Goal: Task Accomplishment & Management: Manage account settings

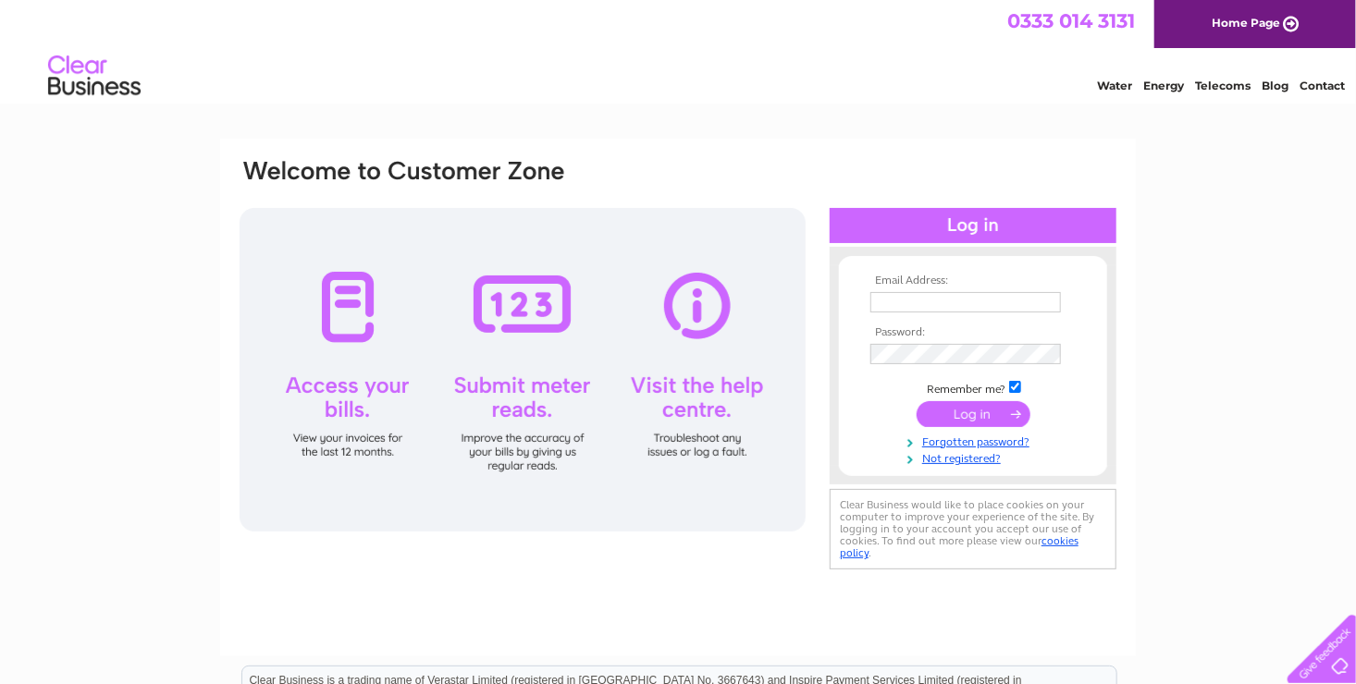
click at [930, 339] on td at bounding box center [973, 354] width 215 height 30
click at [874, 300] on input "text" at bounding box center [966, 303] width 192 height 22
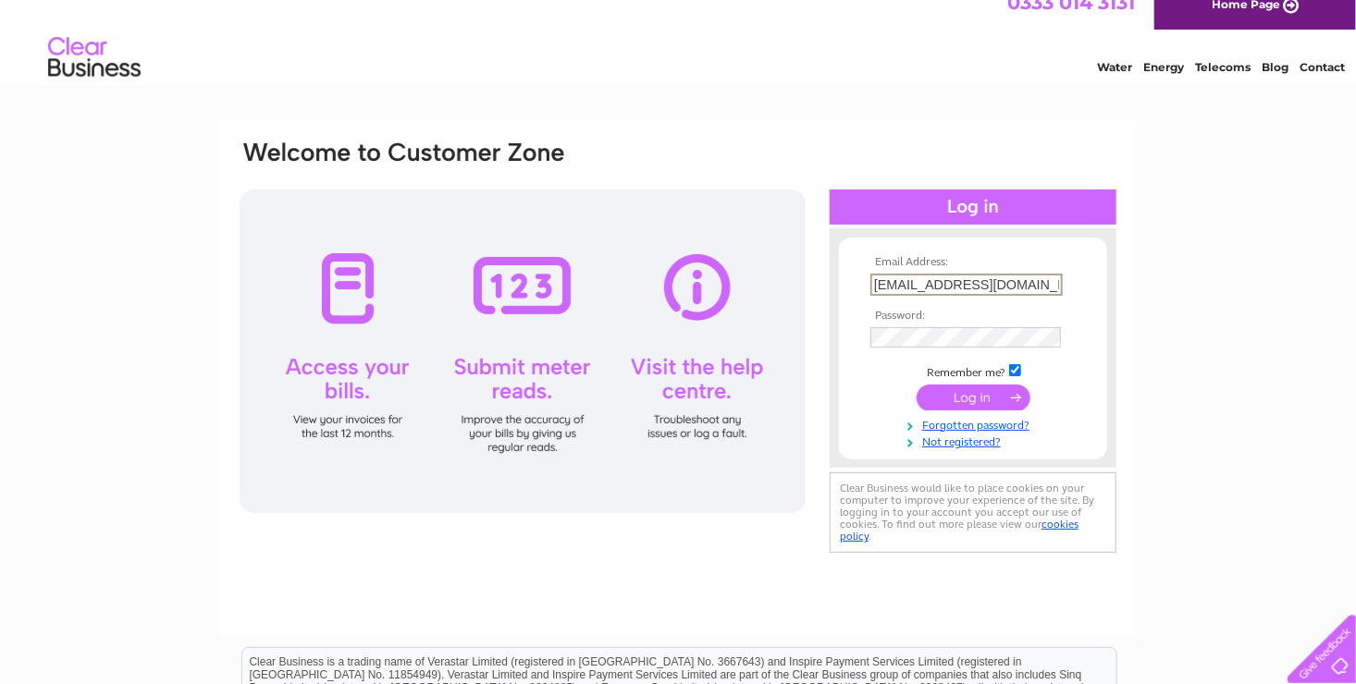
scroll to position [20, 0]
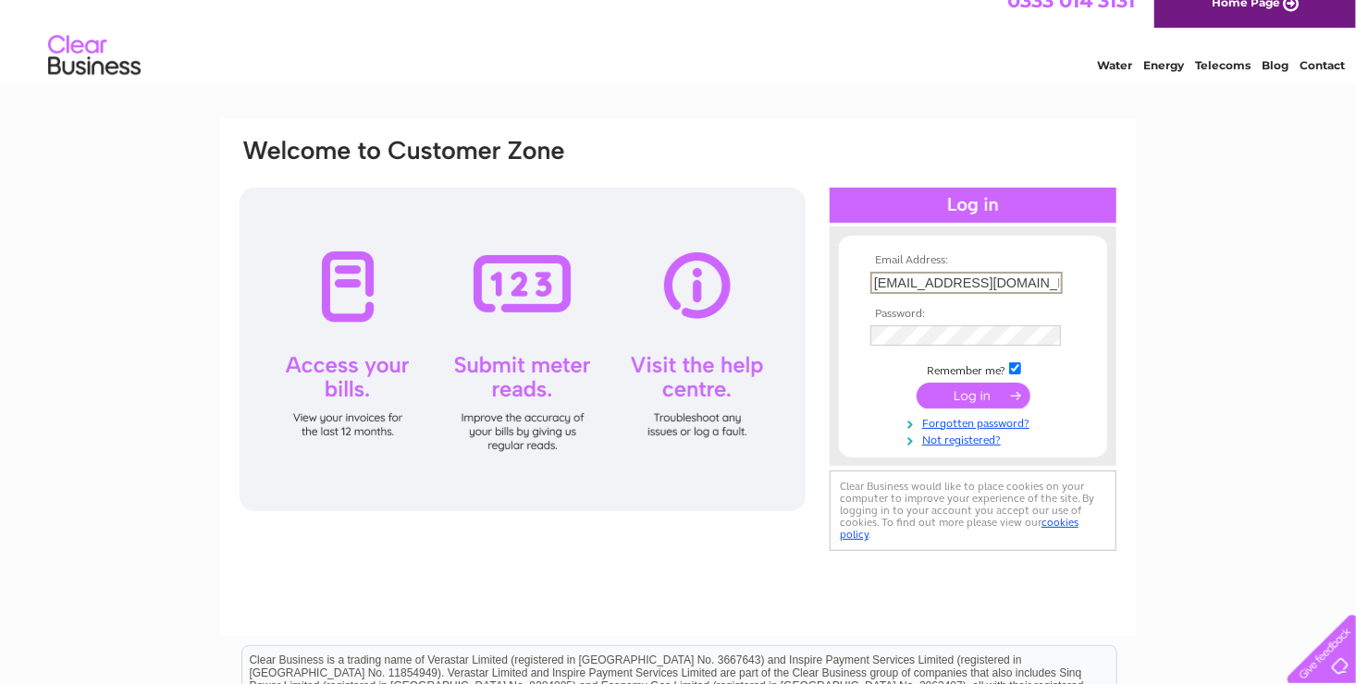
type input "[EMAIL_ADDRESS][DOMAIN_NAME]"
click at [858, 328] on form "Email Address: [EMAIL_ADDRESS][DOMAIN_NAME] Password:" at bounding box center [973, 349] width 268 height 191
click at [917, 382] on input "submit" at bounding box center [974, 395] width 114 height 26
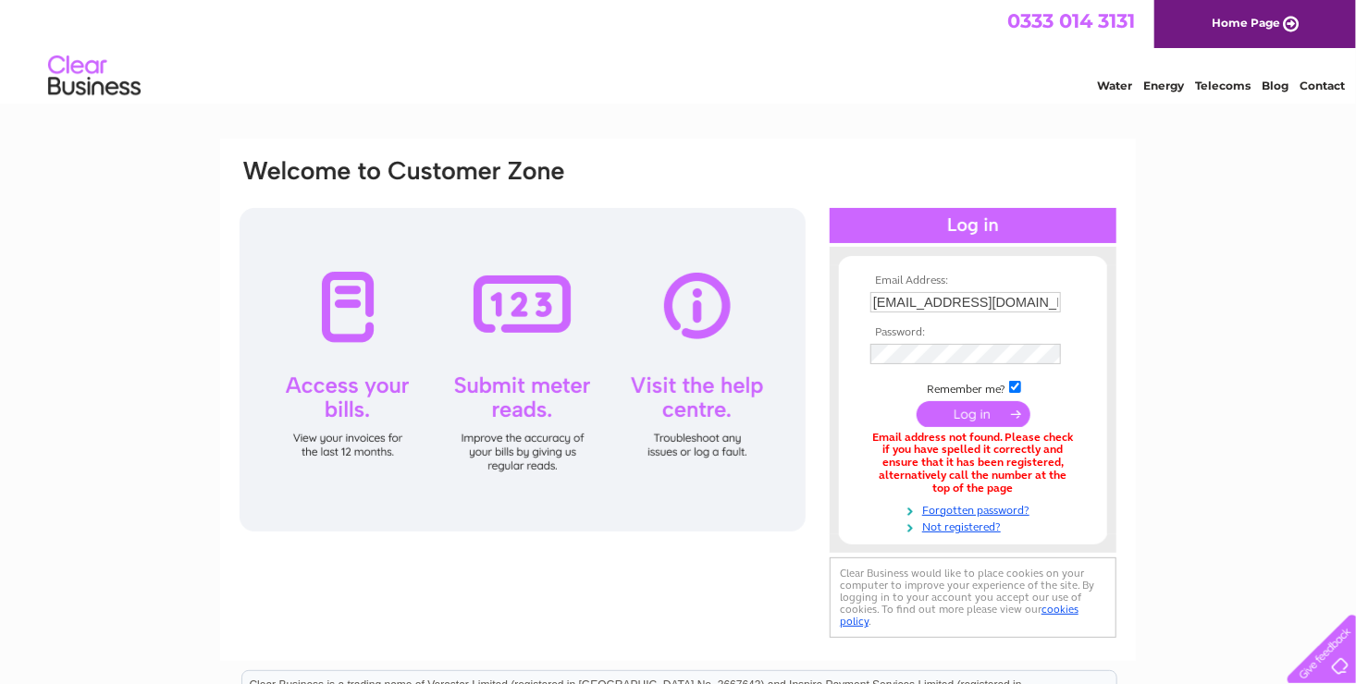
click at [338, 401] on div at bounding box center [523, 370] width 566 height 324
click at [287, 385] on div at bounding box center [523, 370] width 566 height 324
click at [323, 389] on div at bounding box center [523, 370] width 566 height 324
click at [868, 352] on td at bounding box center [973, 354] width 215 height 30
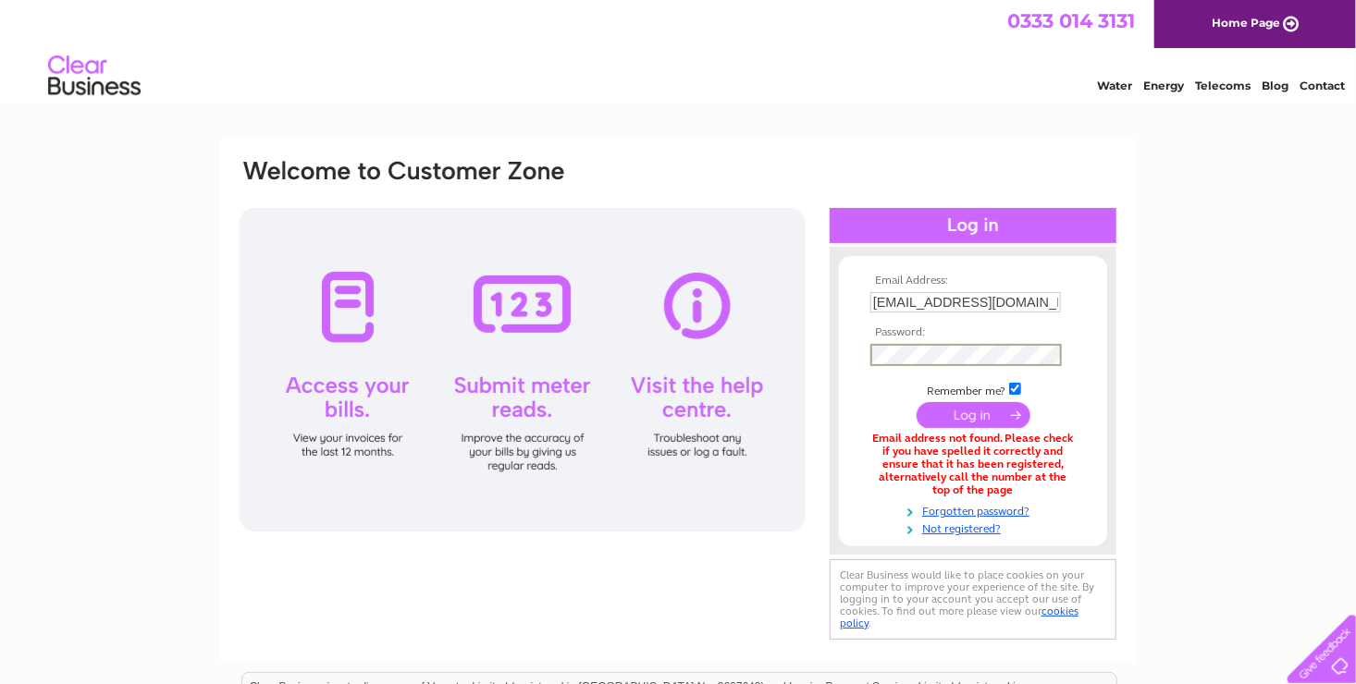
click at [917, 402] on input "submit" at bounding box center [974, 415] width 114 height 26
click at [356, 335] on div at bounding box center [523, 370] width 566 height 324
click at [328, 314] on div at bounding box center [523, 370] width 566 height 324
